Goal: Find contact information: Find contact information

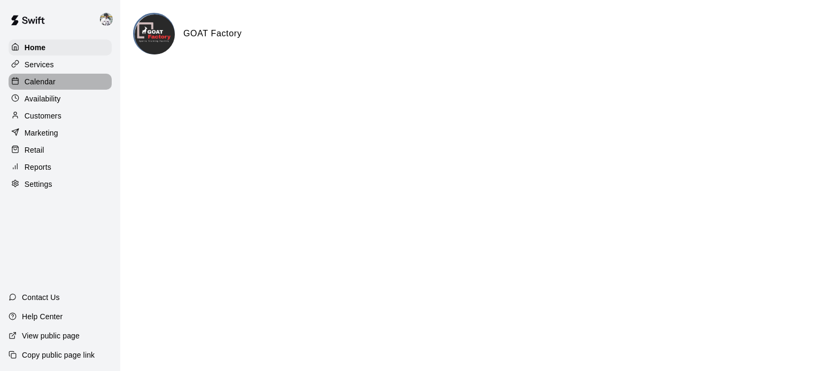
click at [37, 87] on p "Calendar" at bounding box center [40, 81] width 31 height 11
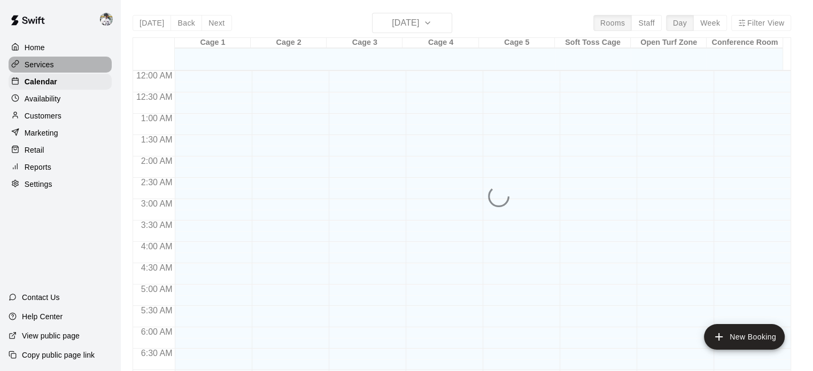
click at [38, 69] on p "Services" at bounding box center [39, 64] width 29 height 11
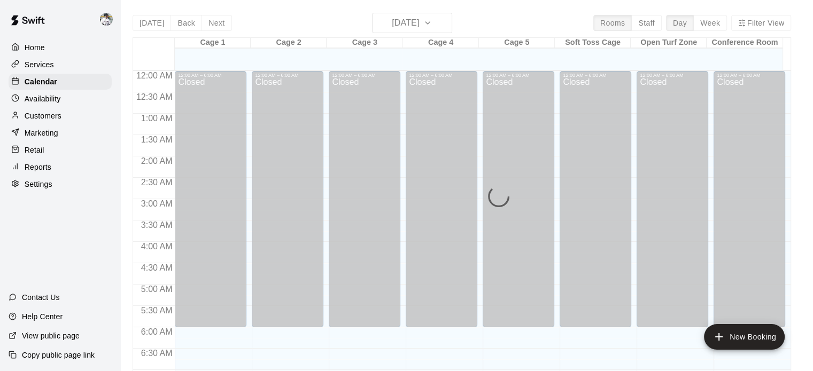
scroll to position [680, 0]
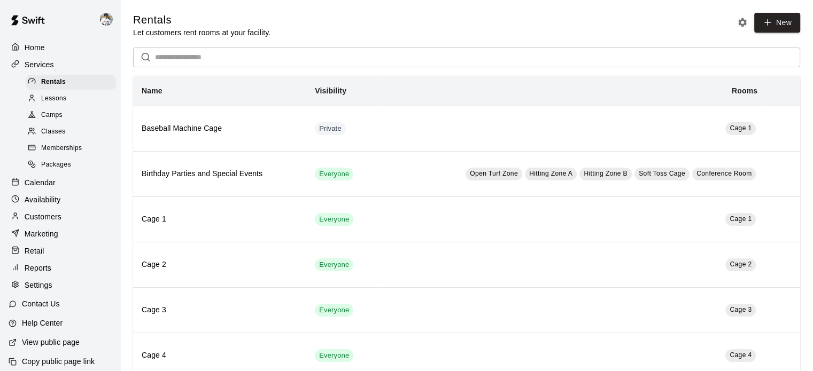
click at [46, 98] on span "Lessons" at bounding box center [54, 98] width 26 height 11
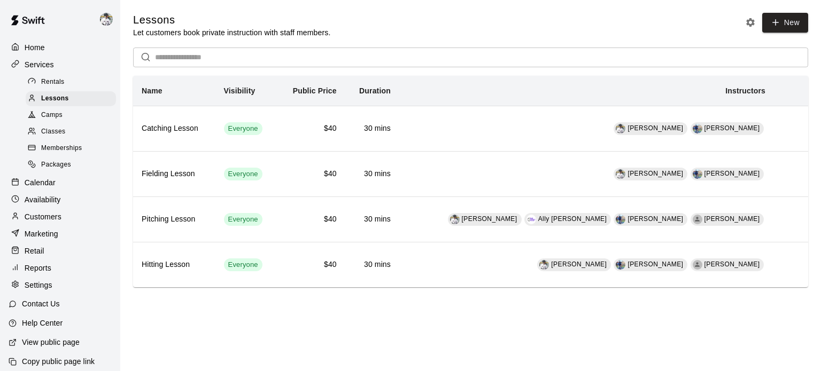
click at [61, 154] on span "Memberships" at bounding box center [61, 148] width 41 height 11
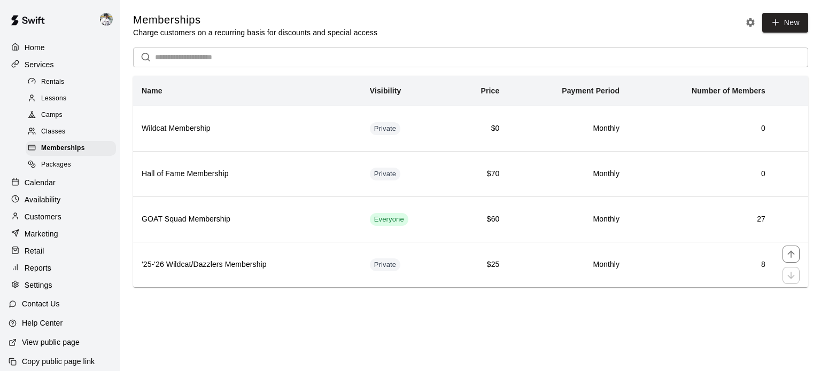
click at [167, 258] on th "'25-'26 Wildcat/Dazzlers Membership" at bounding box center [247, 264] width 228 height 45
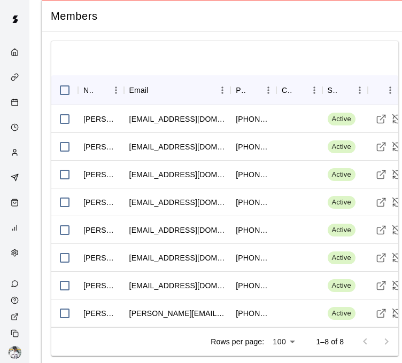
scroll to position [1171, 0]
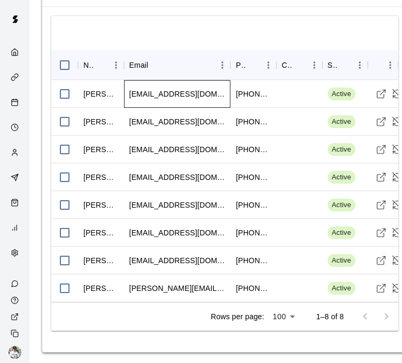
click at [169, 89] on div "[EMAIL_ADDRESS][DOMAIN_NAME]" at bounding box center [177, 94] width 96 height 11
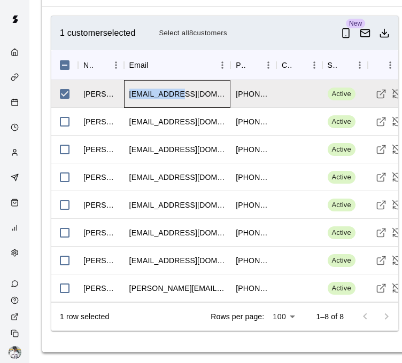
click at [169, 89] on div "[EMAIL_ADDRESS][DOMAIN_NAME]" at bounding box center [177, 94] width 96 height 11
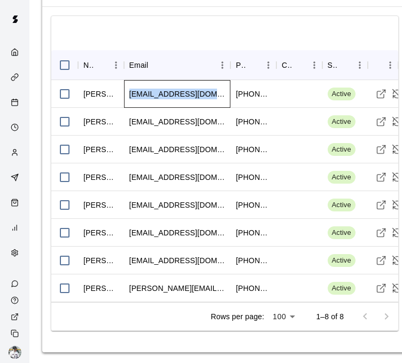
click at [169, 89] on div "[EMAIL_ADDRESS][DOMAIN_NAME]" at bounding box center [177, 94] width 96 height 11
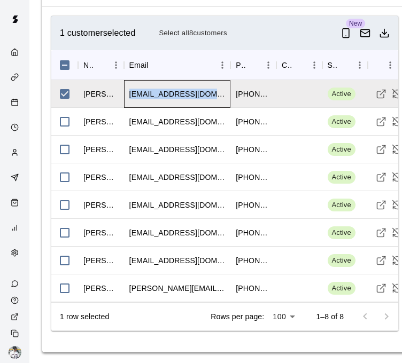
copy div "[EMAIL_ADDRESS][DOMAIN_NAME]"
click at [173, 111] on div "[EMAIL_ADDRESS][DOMAIN_NAME]" at bounding box center [177, 122] width 107 height 28
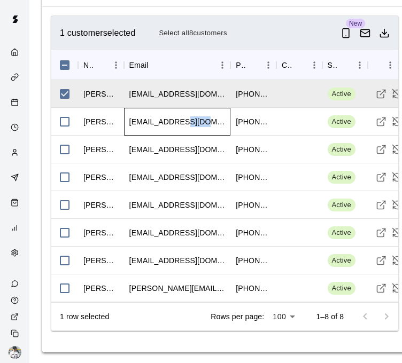
click at [173, 111] on div "[EMAIL_ADDRESS][DOMAIN_NAME]" at bounding box center [177, 122] width 107 height 28
click at [172, 113] on div "[EMAIL_ADDRESS][DOMAIN_NAME]" at bounding box center [177, 122] width 107 height 28
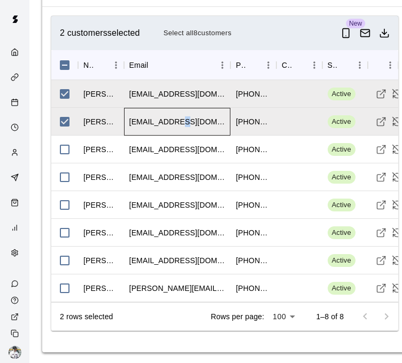
click at [172, 113] on div "[EMAIL_ADDRESS][DOMAIN_NAME]" at bounding box center [177, 122] width 107 height 28
copy div "[EMAIL_ADDRESS][DOMAIN_NAME]"
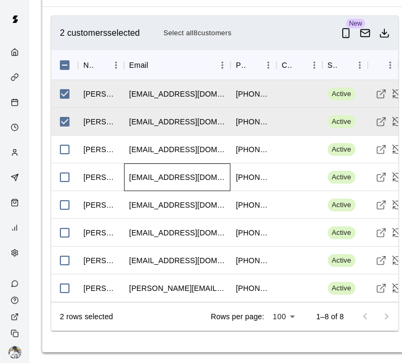
click at [167, 175] on div "[EMAIL_ADDRESS][DOMAIN_NAME]" at bounding box center [177, 177] width 96 height 11
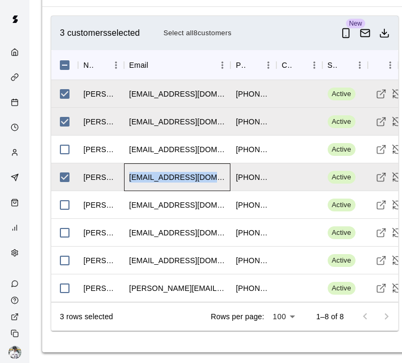
copy div "[EMAIL_ADDRESS][DOMAIN_NAME]"
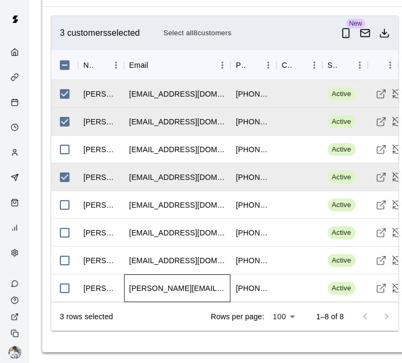
click at [169, 283] on div "[PERSON_NAME][EMAIL_ADDRESS][DOMAIN_NAME]" at bounding box center [177, 288] width 96 height 11
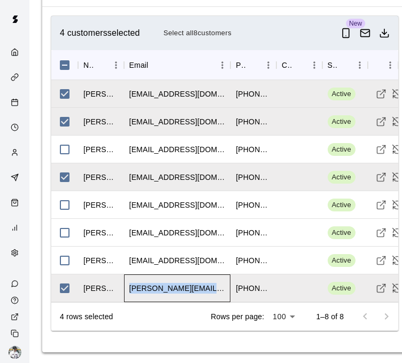
copy div "[PERSON_NAME][EMAIL_ADDRESS][DOMAIN_NAME]"
